Goal: Find specific fact: Find specific fact

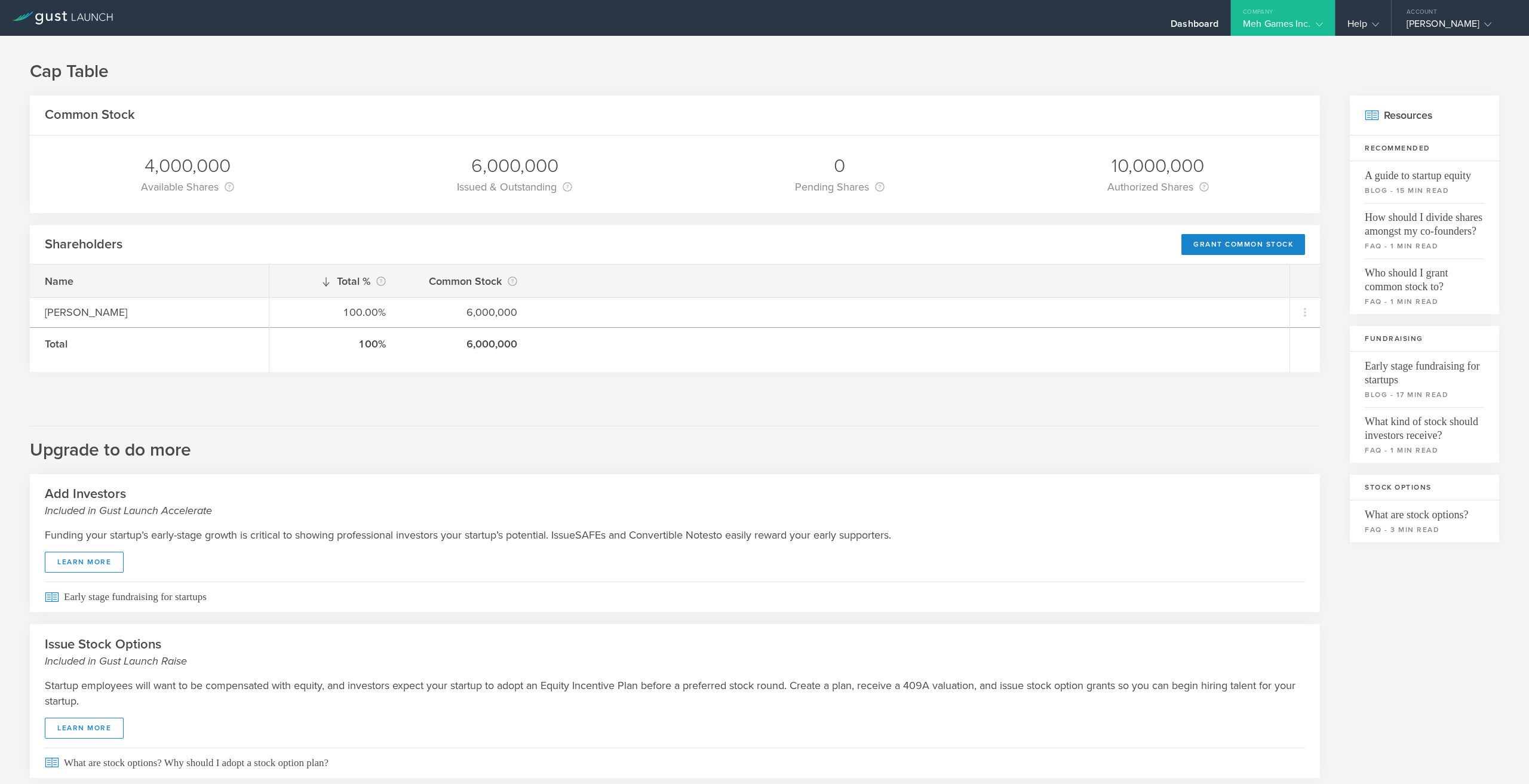
click at [1286, 19] on div "Meh Games Inc." at bounding box center [1283, 27] width 80 height 18
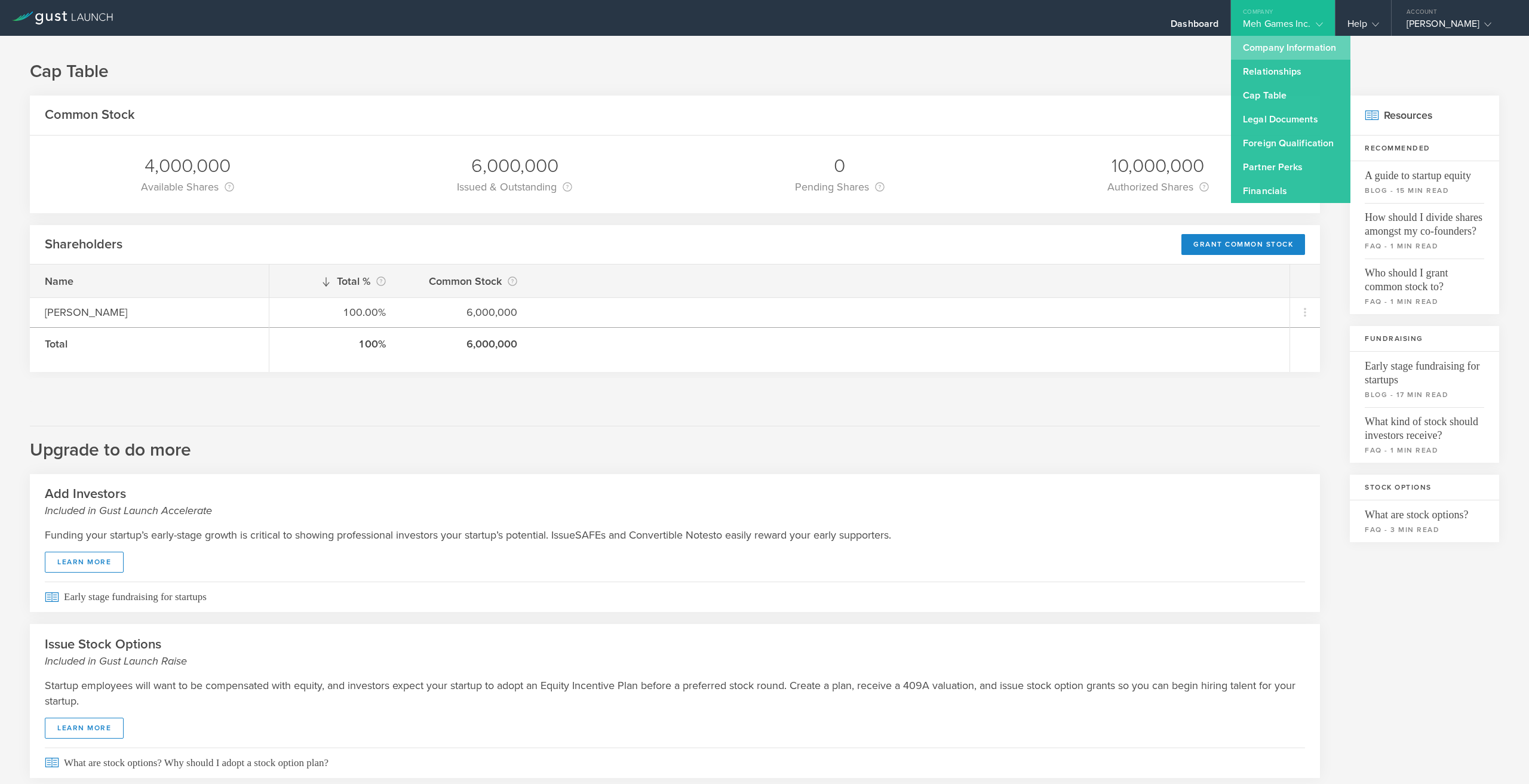
click at [1292, 42] on link "Company Information" at bounding box center [1290, 48] width 119 height 24
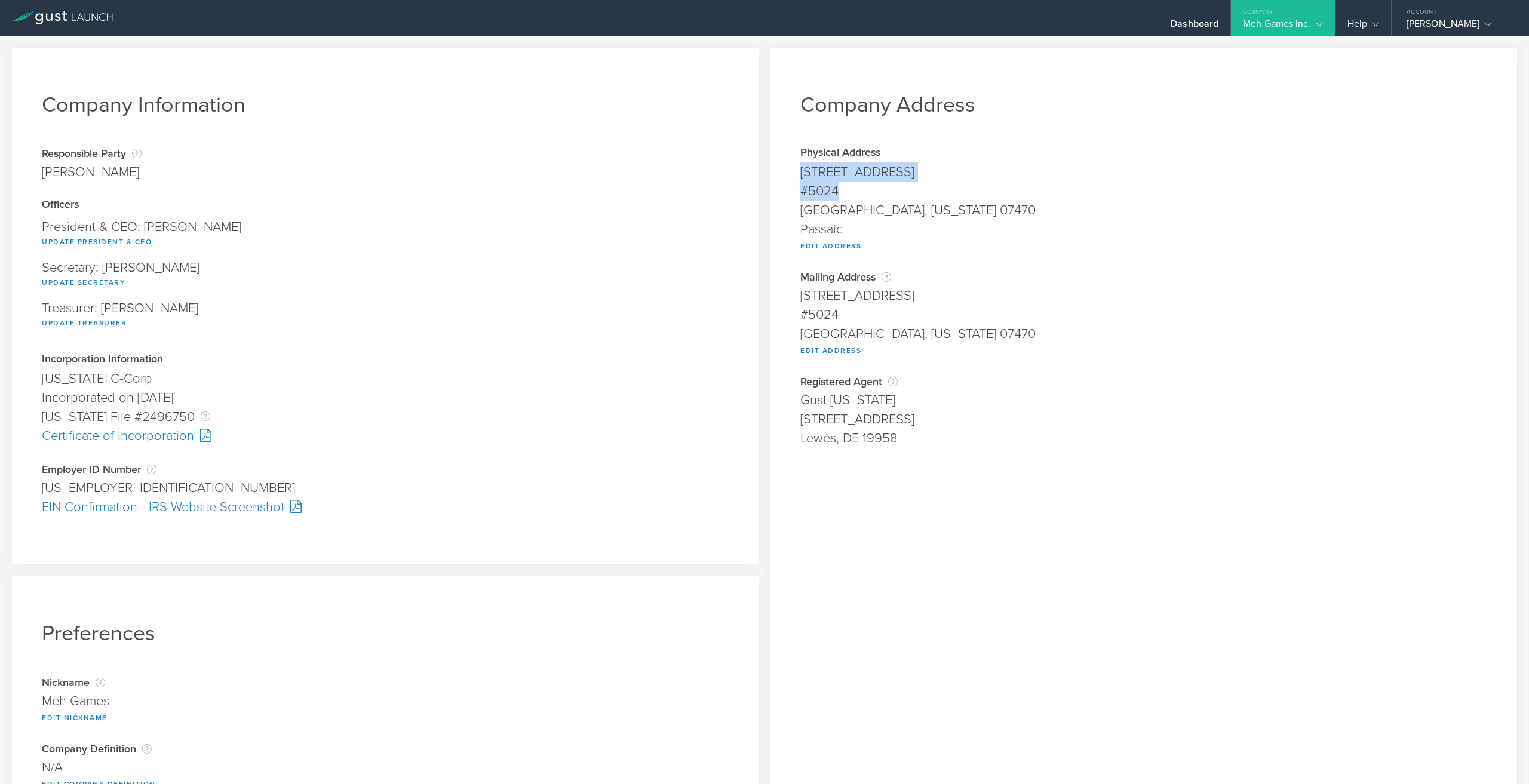
drag, startPoint x: 797, startPoint y: 175, endPoint x: 965, endPoint y: 183, distance: 168.2
click at [965, 183] on span "[STREET_ADDRESS][US_STATE] Passaic Edit Address" at bounding box center [1144, 207] width 687 height 89
copy span "[STREET_ADDRESS]"
click at [934, 213] on div "[GEOGRAPHIC_DATA], [US_STATE] 07470" at bounding box center [1144, 210] width 687 height 20
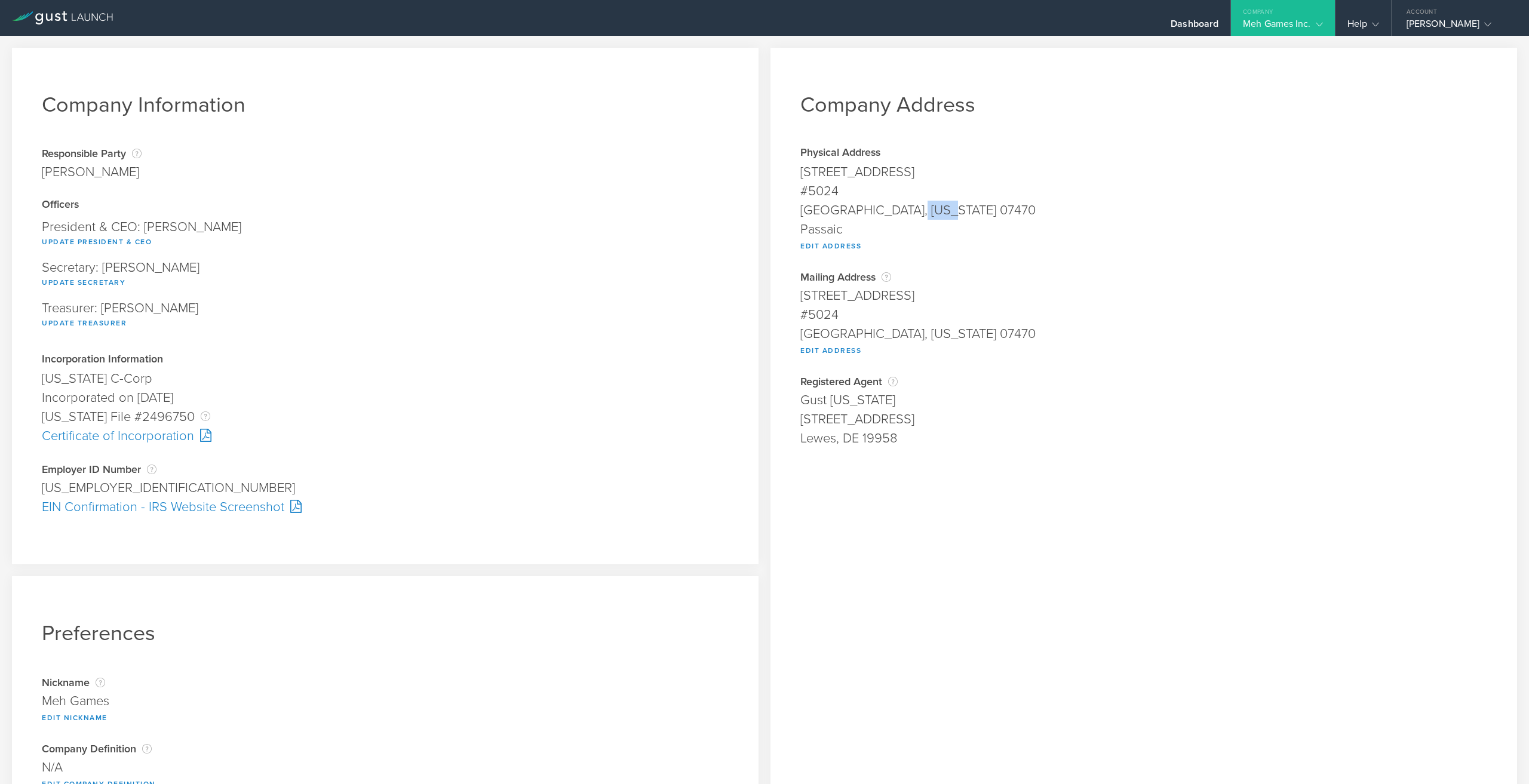
copy div "07470"
drag, startPoint x: 40, startPoint y: 488, endPoint x: 112, endPoint y: 494, distance: 72.2
click at [112, 494] on div "Company Information Responsible Party The name of the party responsible for fil…" at bounding box center [385, 306] width 747 height 516
copy div "[US_EMPLOYER_IDENTIFICATION_NUMBER]"
